Goal: Information Seeking & Learning: Learn about a topic

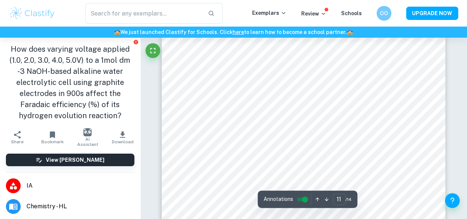
scroll to position [4003, 0]
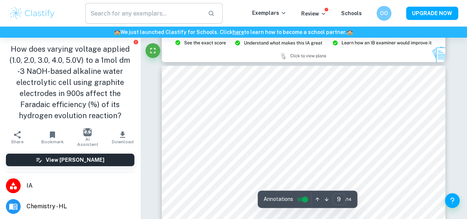
type input "8"
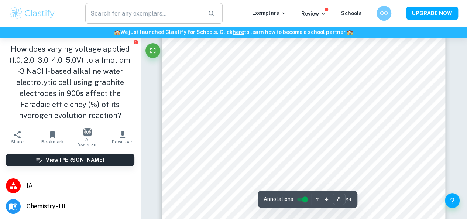
scroll to position [2754, 0]
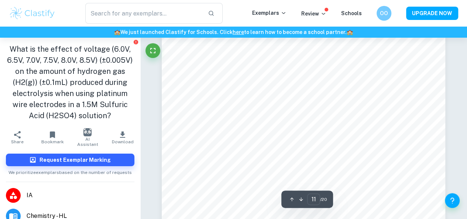
scroll to position [3967, 0]
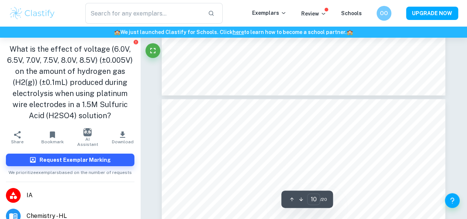
type input "9"
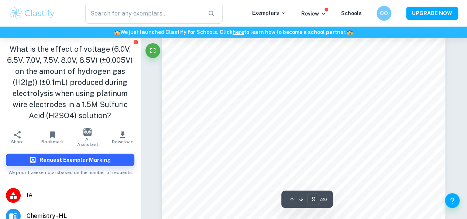
scroll to position [3123, 0]
